Goal: Information Seeking & Learning: Learn about a topic

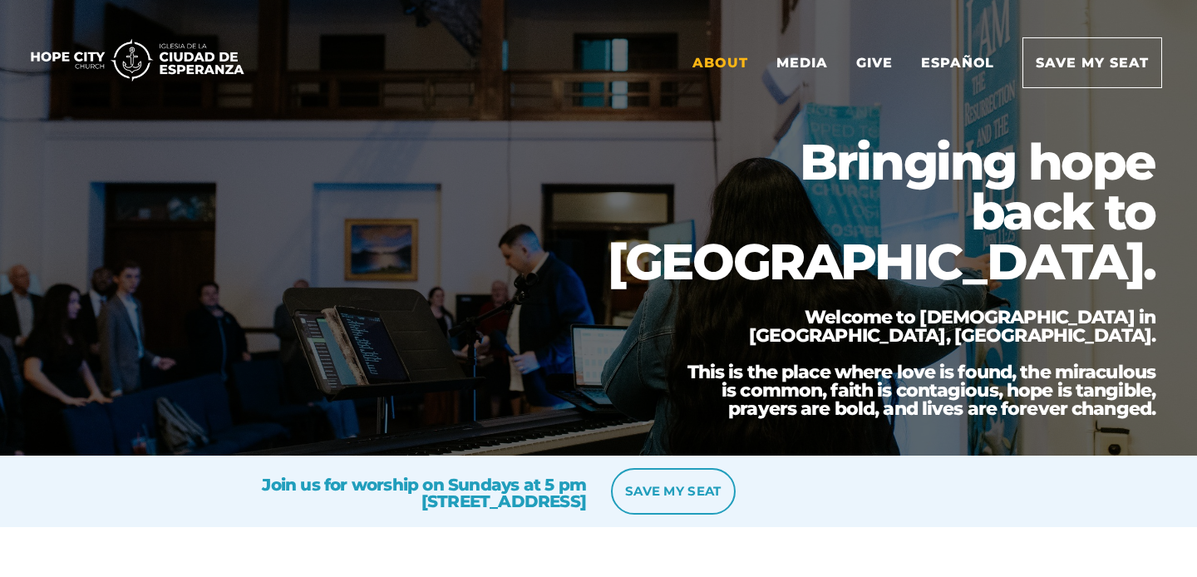
click at [716, 66] on link "About" at bounding box center [720, 62] width 81 height 49
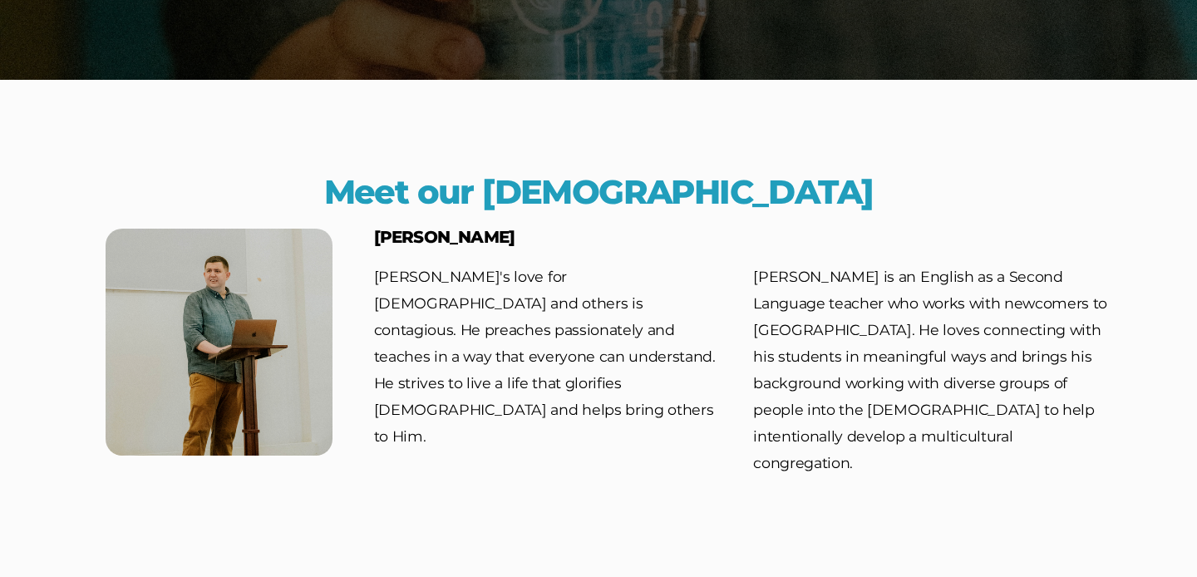
scroll to position [340, 0]
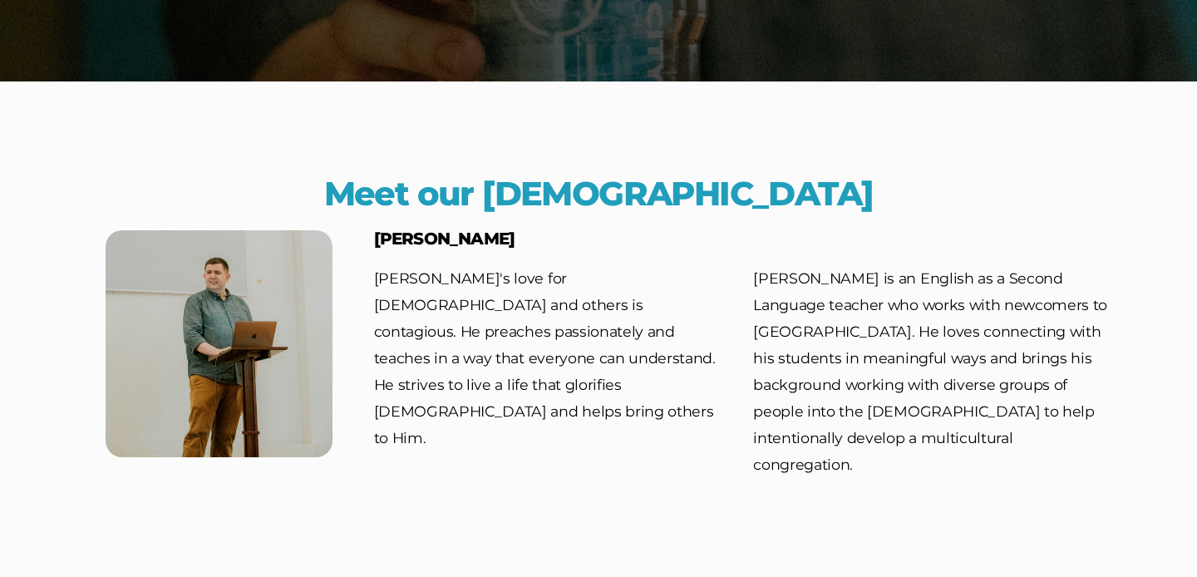
click at [248, 382] on img at bounding box center [219, 343] width 227 height 227
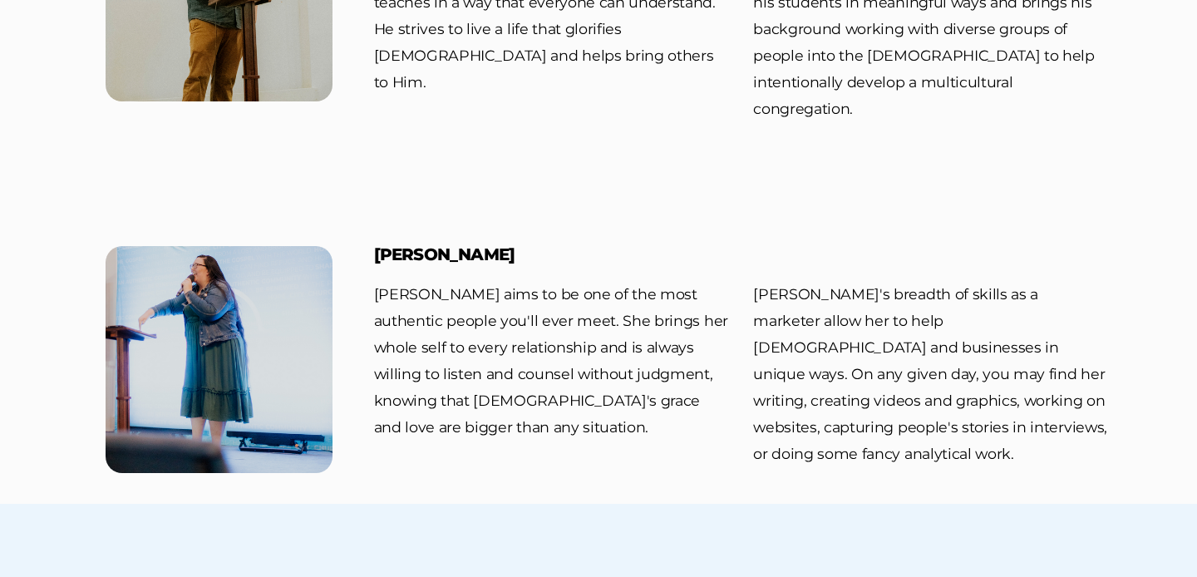
scroll to position [690, 0]
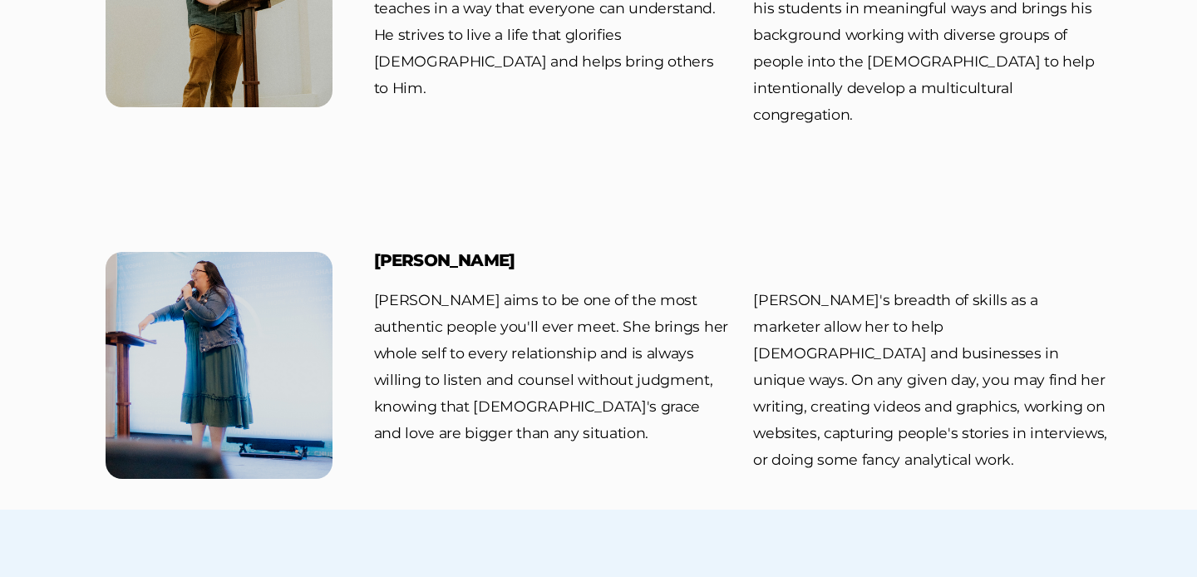
click at [270, 396] on img at bounding box center [219, 365] width 227 height 227
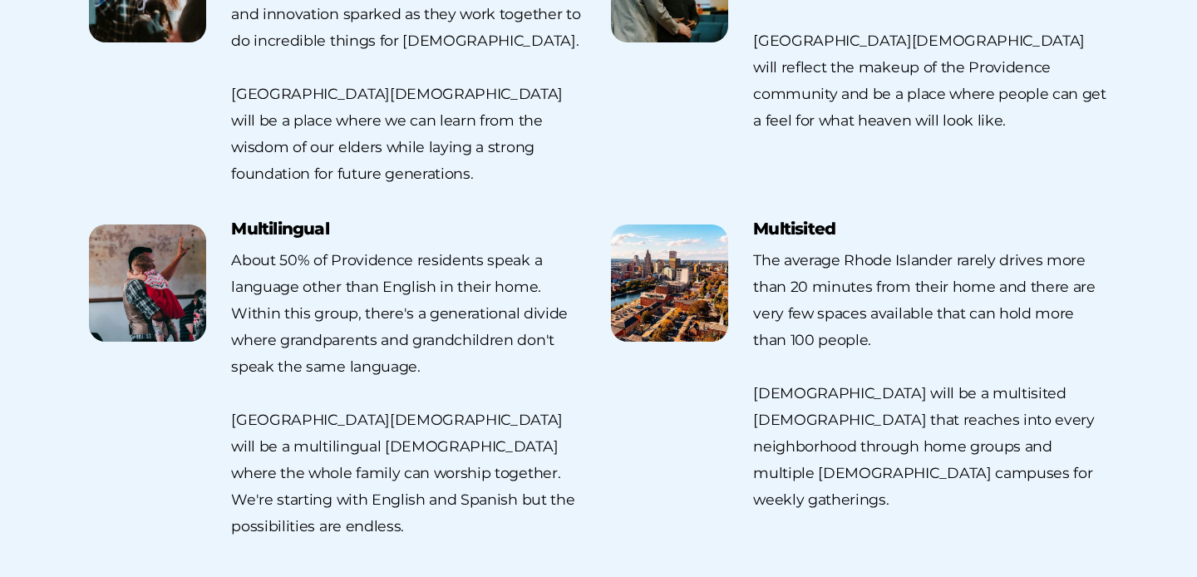
scroll to position [1848, 0]
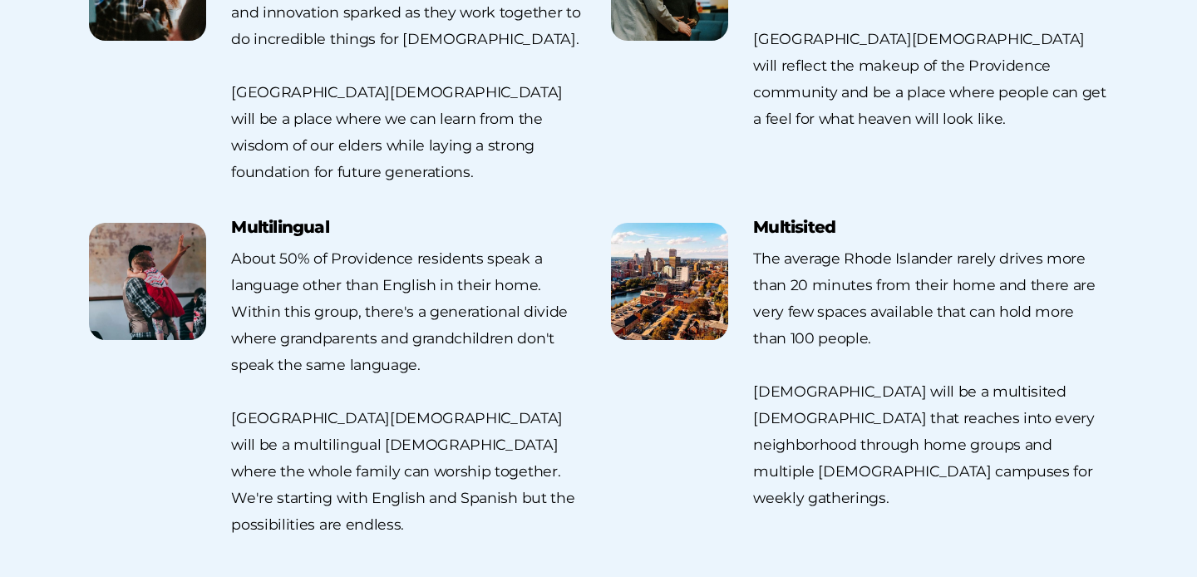
click at [647, 223] on img at bounding box center [669, 281] width 117 height 117
click at [383, 7] on div "When older and younger generations are united in a [DEMOGRAPHIC_DATA], wisdom i…" at bounding box center [408, 65] width 355 height 239
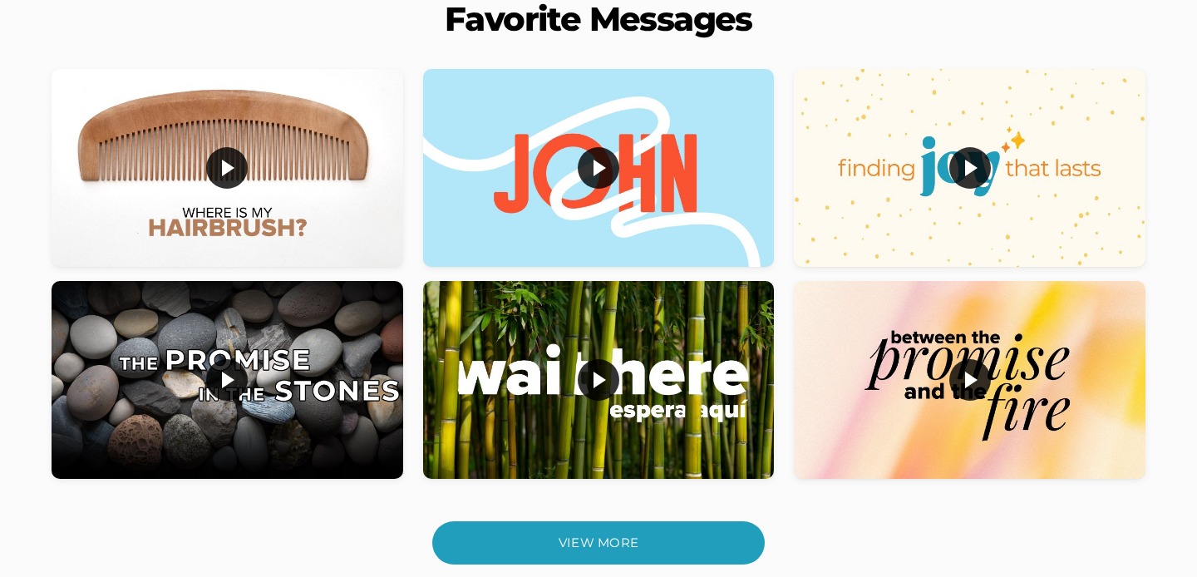
scroll to position [526, 0]
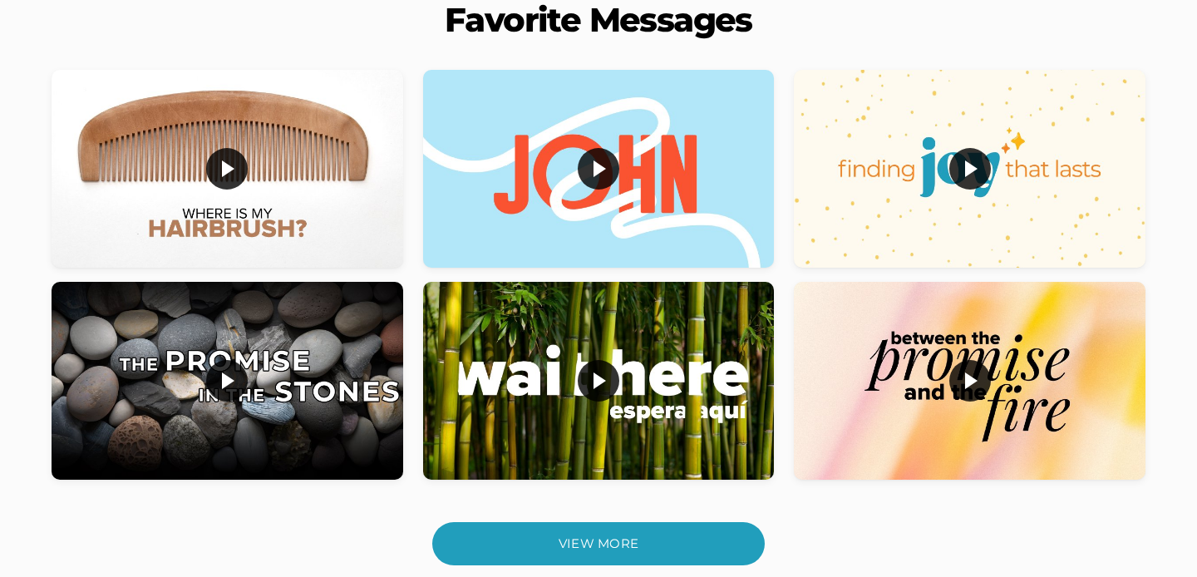
click at [227, 169] on div at bounding box center [227, 169] width 0 height 0
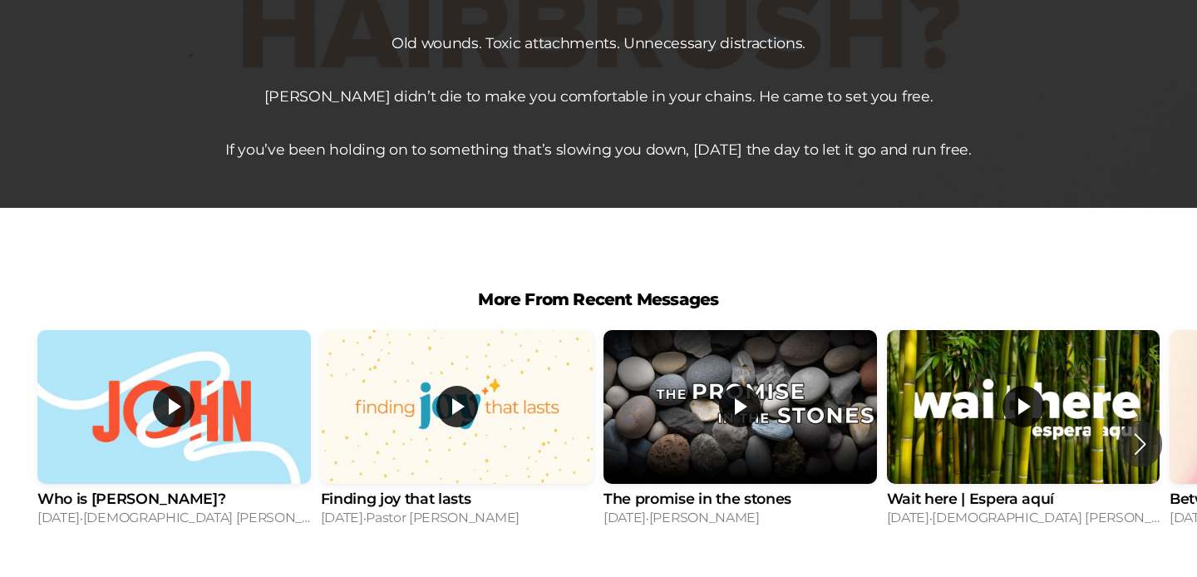
scroll to position [953, 0]
